Goal: Check status: Check status

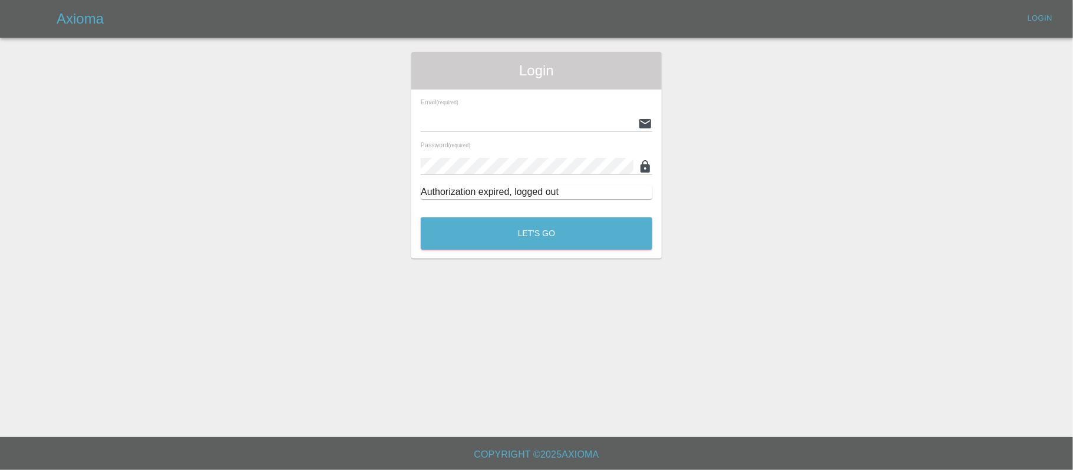
type input "[PERSON_NAME][EMAIL_ADDRESS][DOMAIN_NAME]"
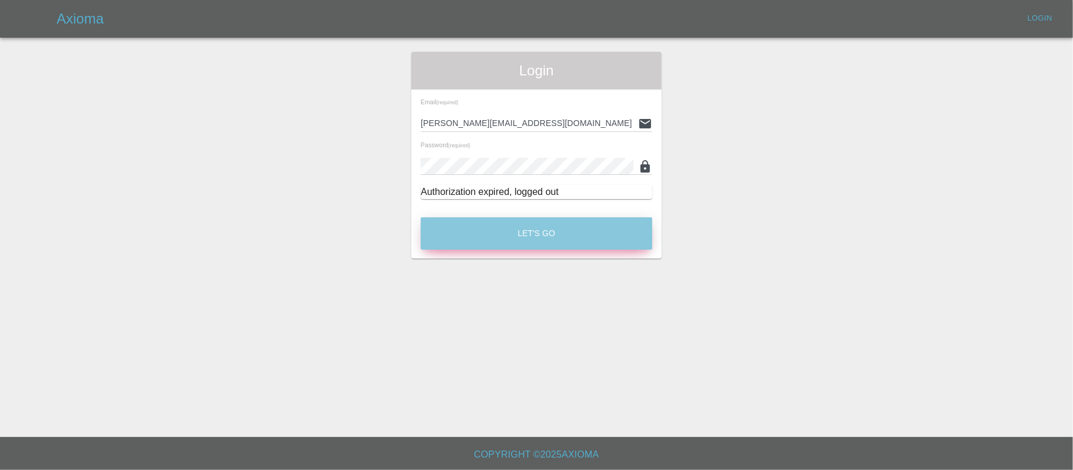
click at [484, 238] on button "Let's Go" at bounding box center [536, 233] width 231 height 32
